Goal: Transaction & Acquisition: Purchase product/service

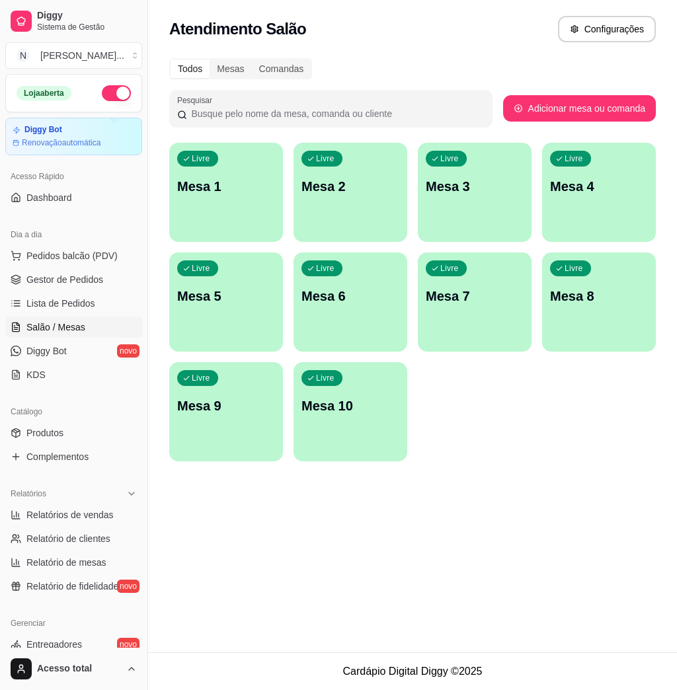
click at [219, 208] on div "Livre Mesa 1" at bounding box center [226, 184] width 114 height 83
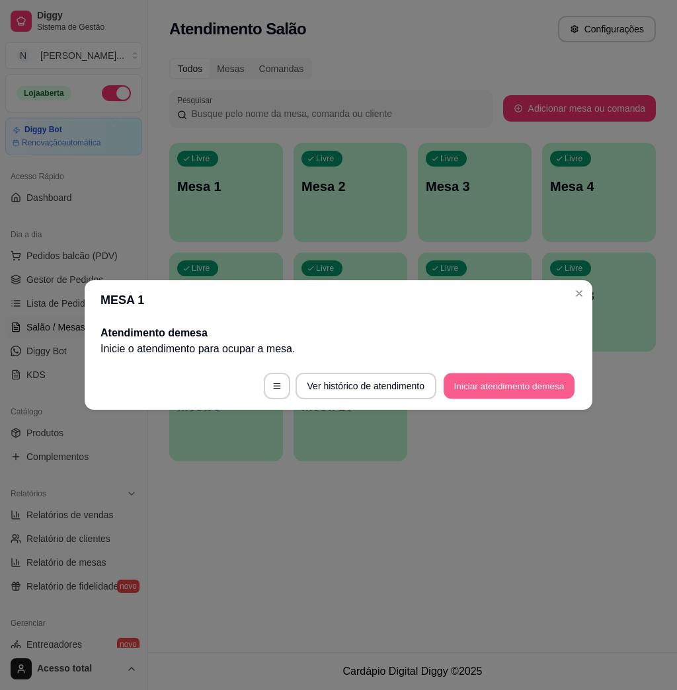
click at [492, 389] on button "Iniciar atendimento de mesa" at bounding box center [508, 386] width 131 height 26
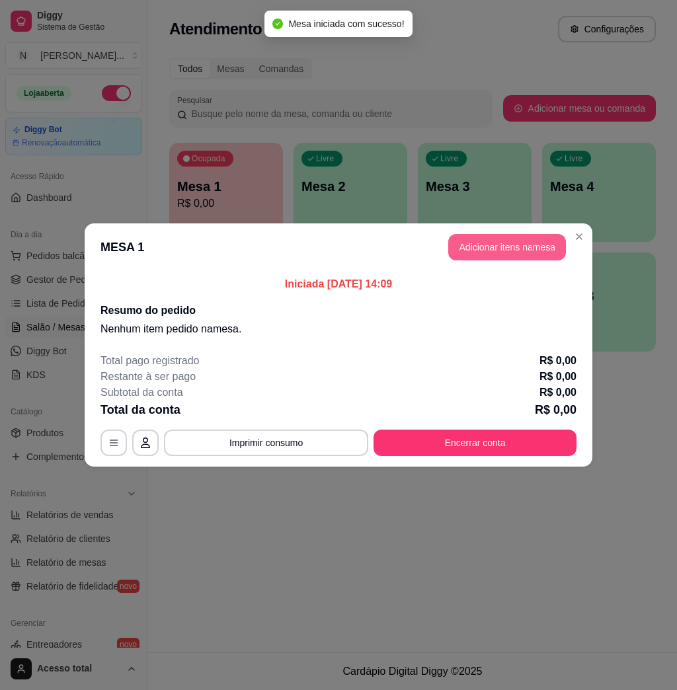
click at [467, 243] on button "Adicionar itens na mesa" at bounding box center [507, 247] width 118 height 26
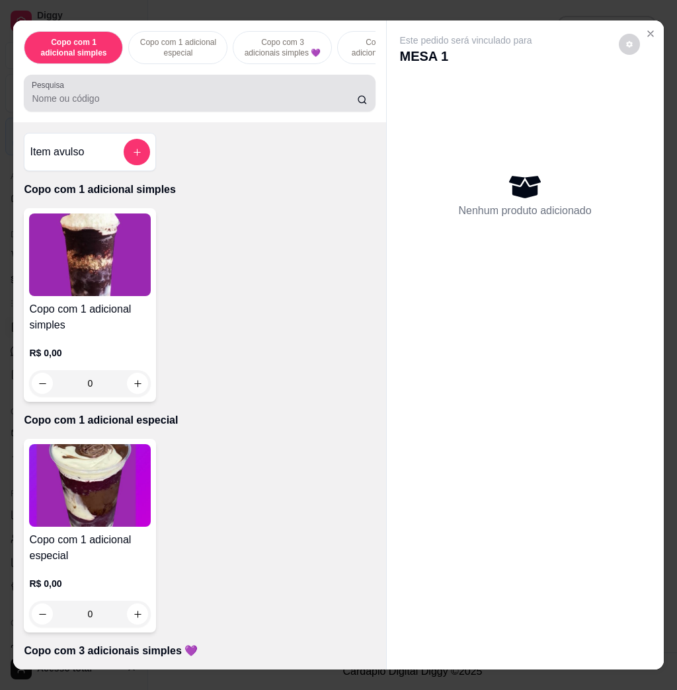
drag, startPoint x: 154, startPoint y: 113, endPoint x: 169, endPoint y: 109, distance: 15.7
click at [155, 106] on div at bounding box center [199, 93] width 335 height 26
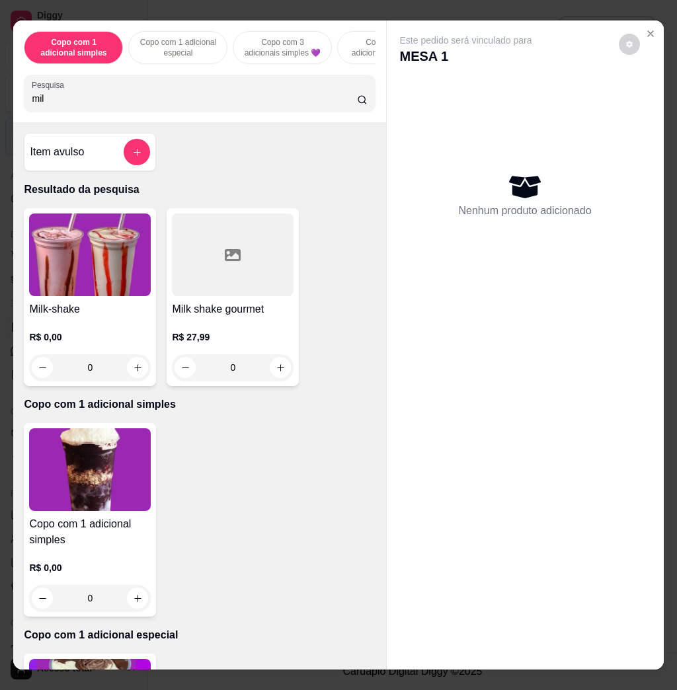
type input "mil"
click at [48, 362] on div "0" at bounding box center [90, 367] width 122 height 26
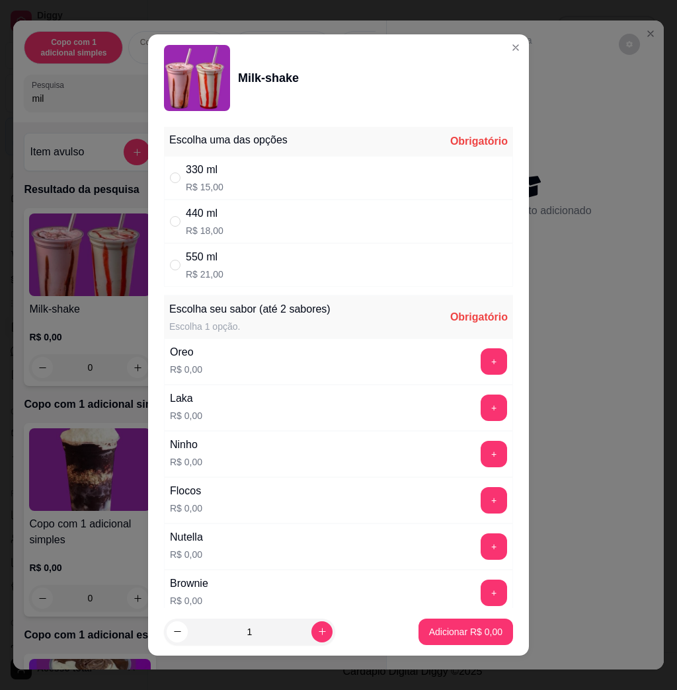
click at [255, 180] on div "330 ml R$ 15,00" at bounding box center [338, 178] width 349 height 44
radio input "true"
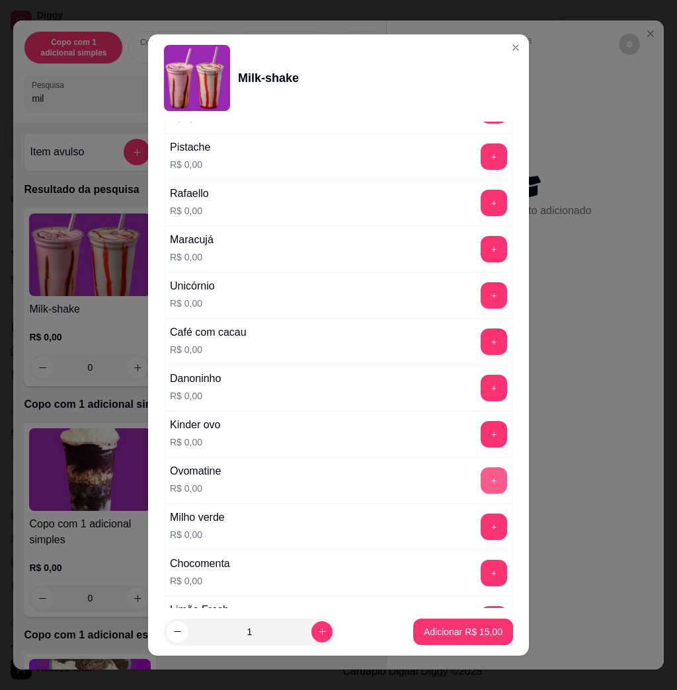
scroll to position [705, 0]
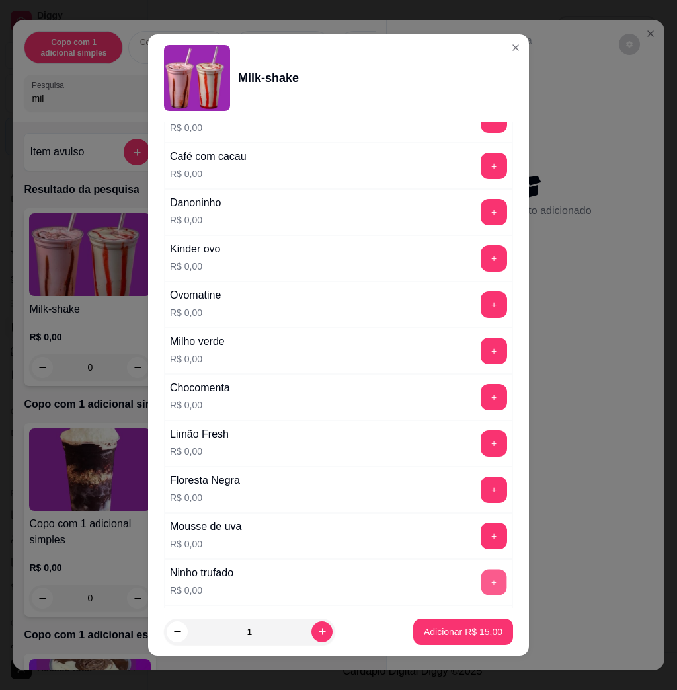
click at [481, 589] on button "+" at bounding box center [494, 583] width 26 height 26
click at [467, 635] on p "Adicionar R$ 15,00" at bounding box center [463, 631] width 79 height 13
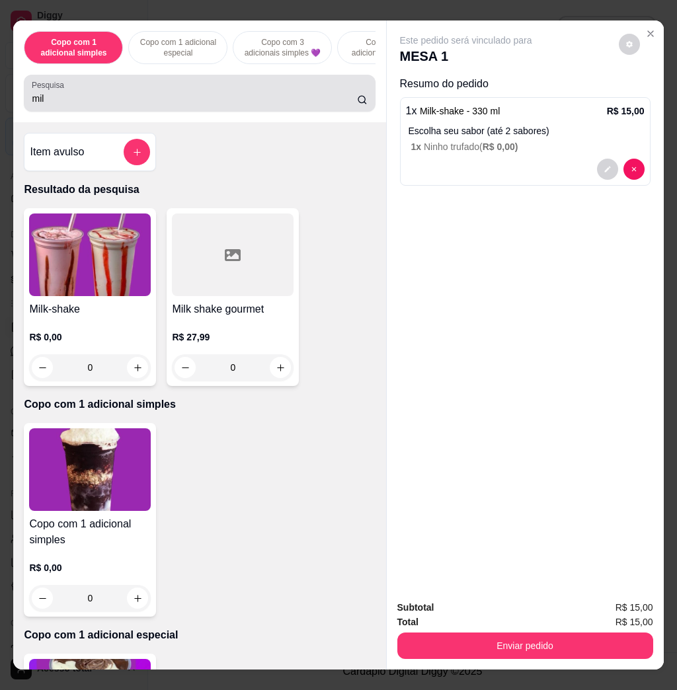
click at [230, 100] on input "mil" at bounding box center [194, 98] width 325 height 13
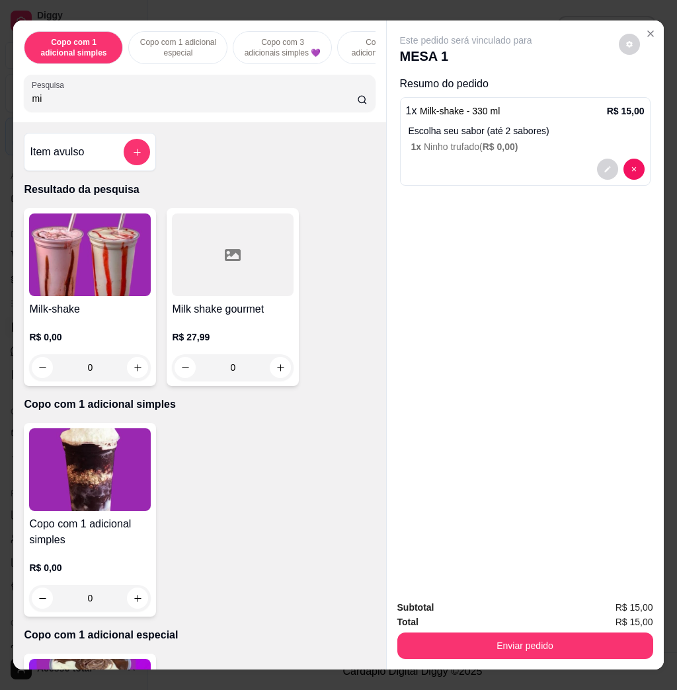
type input "m"
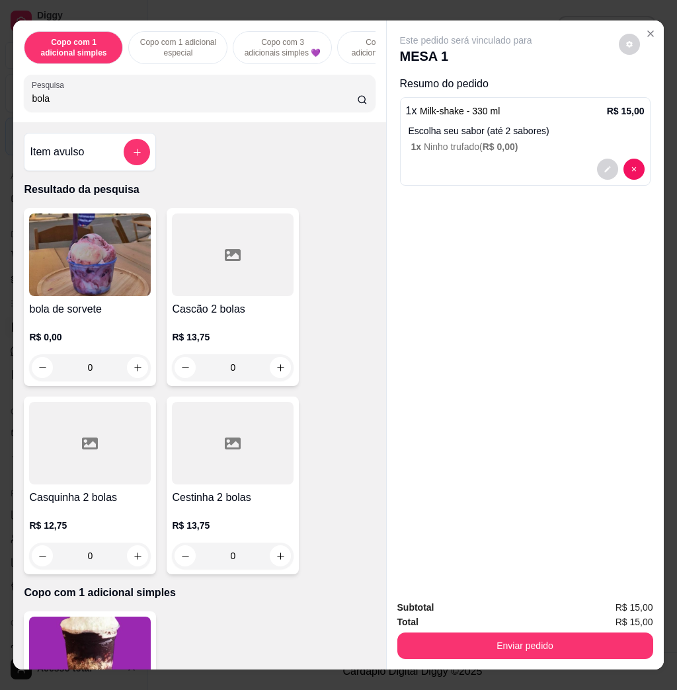
type input "bola"
click at [75, 282] on img at bounding box center [90, 254] width 122 height 83
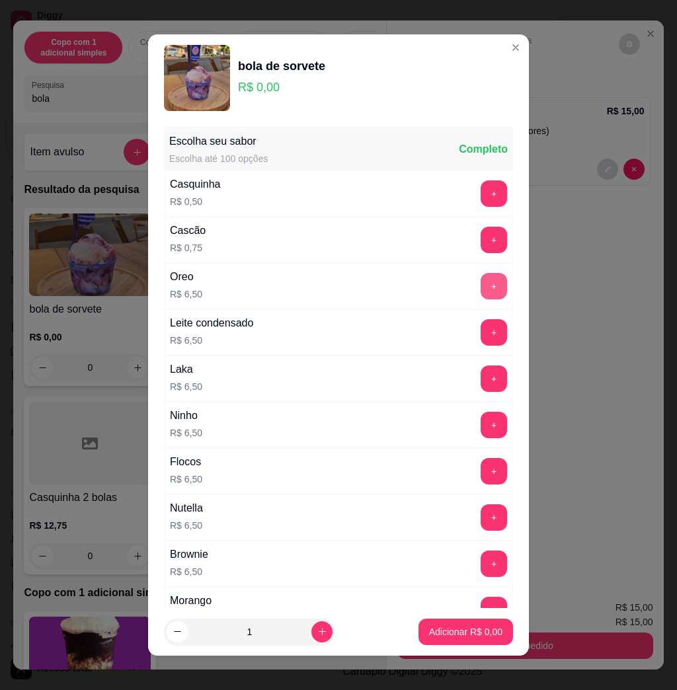
click at [481, 285] on button "+" at bounding box center [494, 286] width 26 height 26
click at [481, 286] on button "+" at bounding box center [494, 287] width 26 height 26
click at [460, 640] on button "Adicionar R$ 13,00" at bounding box center [463, 632] width 100 height 26
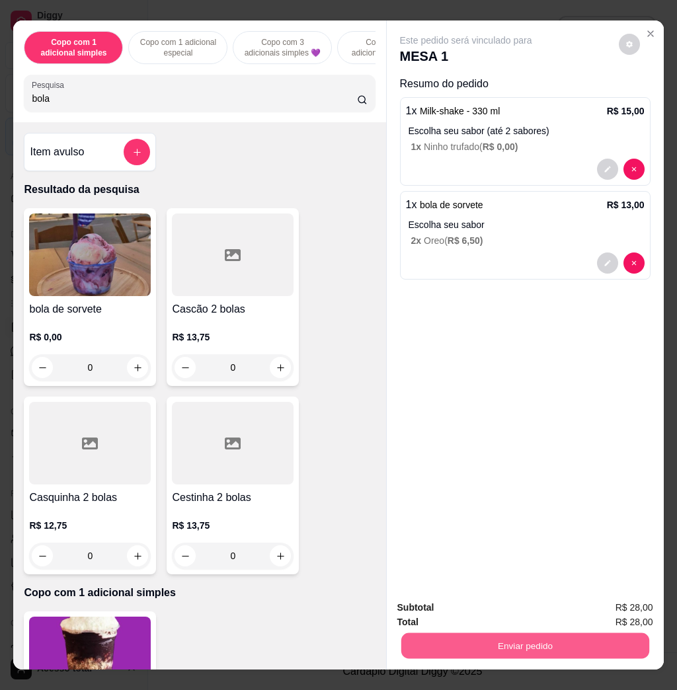
click at [589, 643] on button "Enviar pedido" at bounding box center [525, 646] width 248 height 26
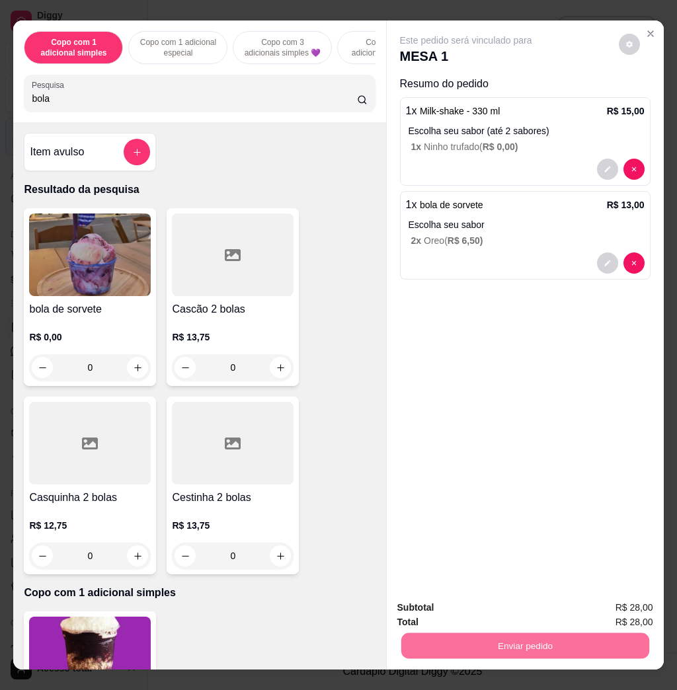
click at [499, 607] on button "Não registrar e enviar pedido" at bounding box center [478, 606] width 137 height 25
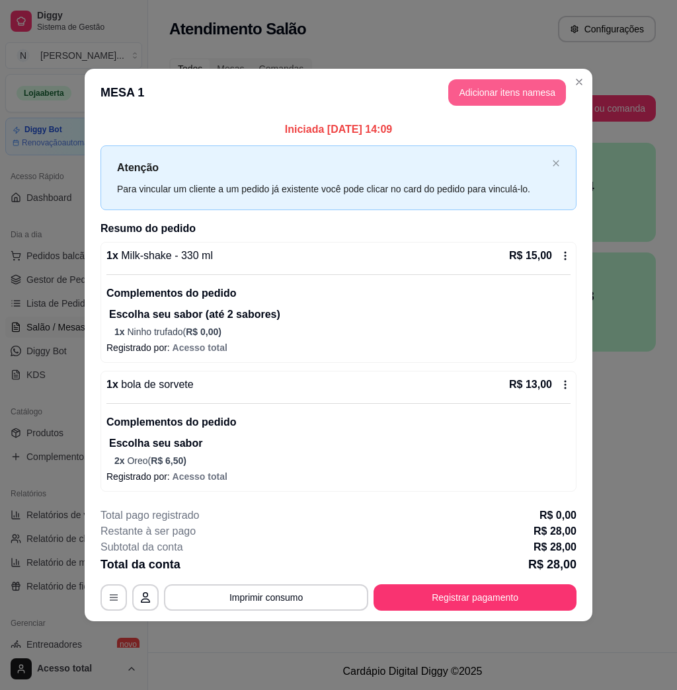
click at [512, 85] on button "Adicionar itens na mesa" at bounding box center [507, 92] width 118 height 26
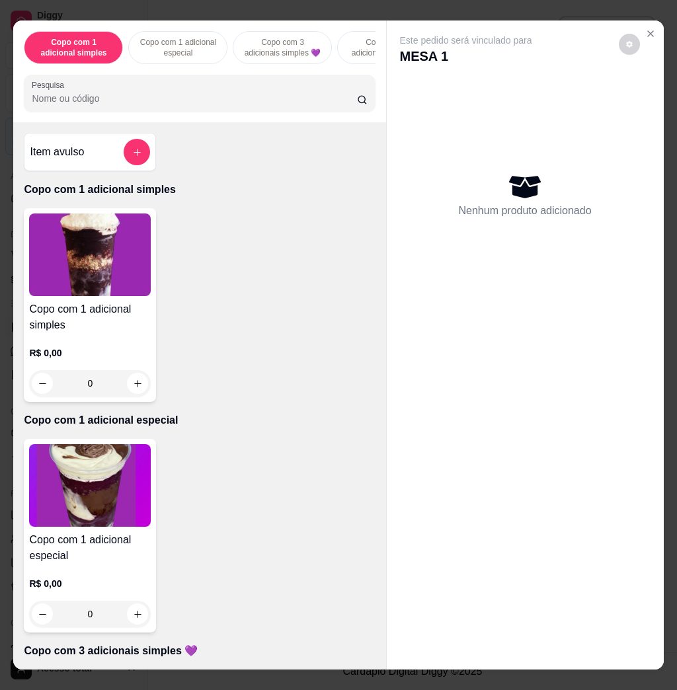
click at [271, 105] on input "Pesquisa" at bounding box center [194, 98] width 325 height 13
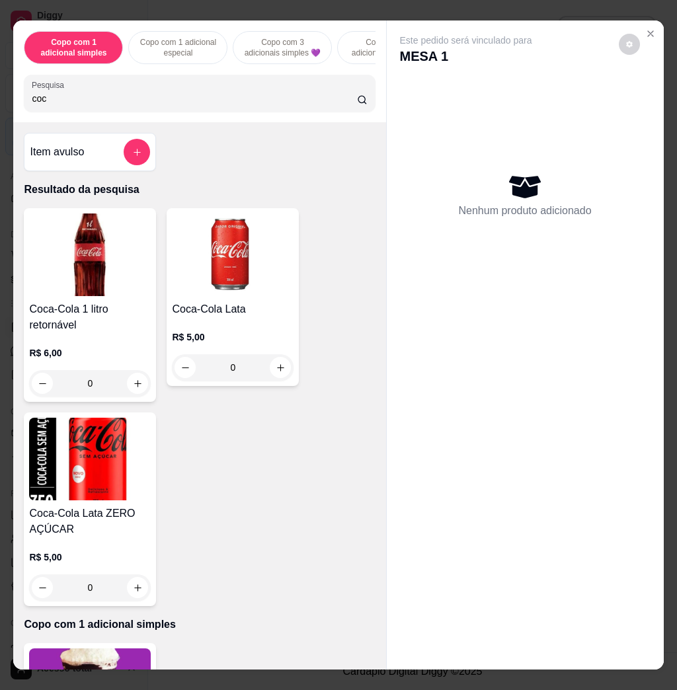
type input "coc"
click at [286, 373] on div "Coca-Cola Lata R$ 5,00 0" at bounding box center [233, 297] width 132 height 178
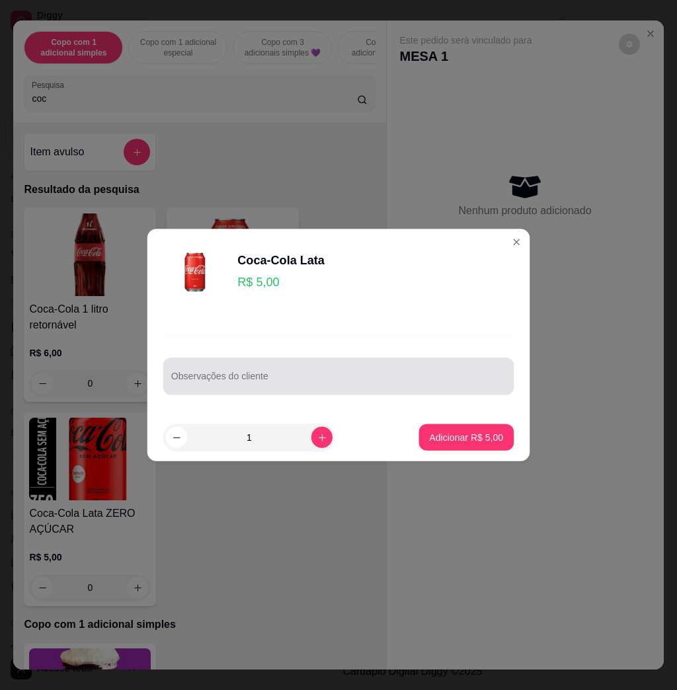
click at [281, 373] on div at bounding box center [338, 376] width 334 height 26
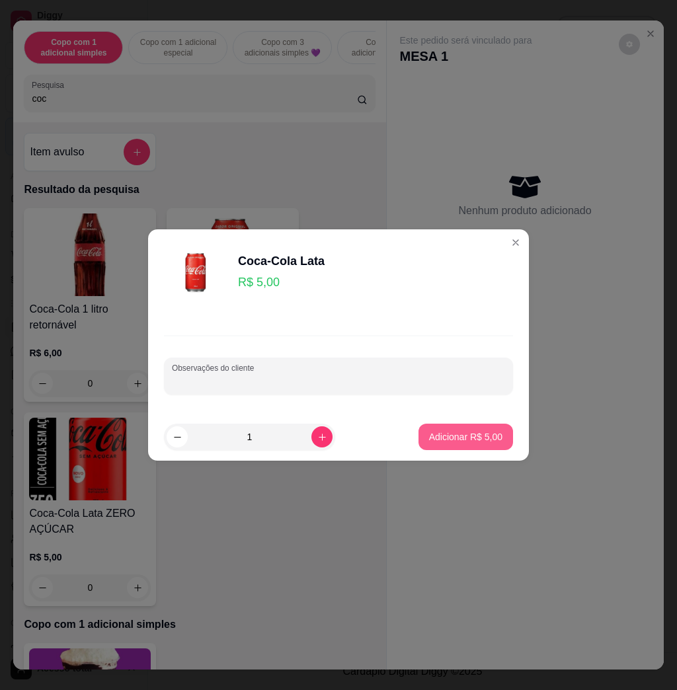
click at [459, 445] on button "Adicionar R$ 5,00" at bounding box center [465, 437] width 95 height 26
type input "1"
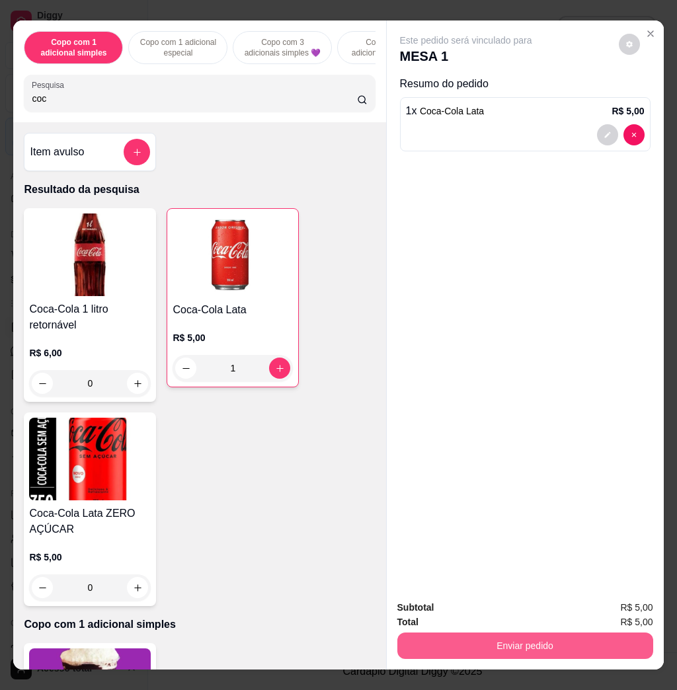
click at [500, 633] on button "Enviar pedido" at bounding box center [525, 646] width 256 height 26
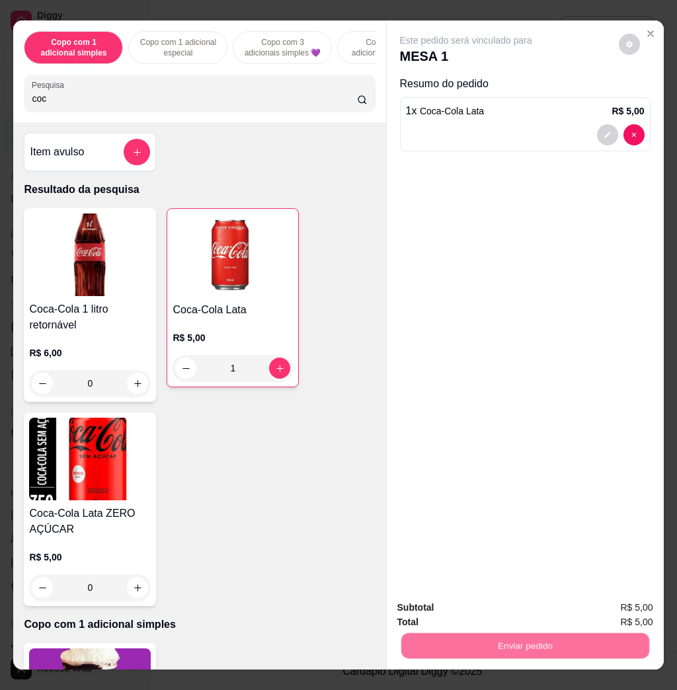
click at [504, 609] on button "Não registrar e enviar pedido" at bounding box center [478, 606] width 137 height 25
